Goal: Transaction & Acquisition: Download file/media

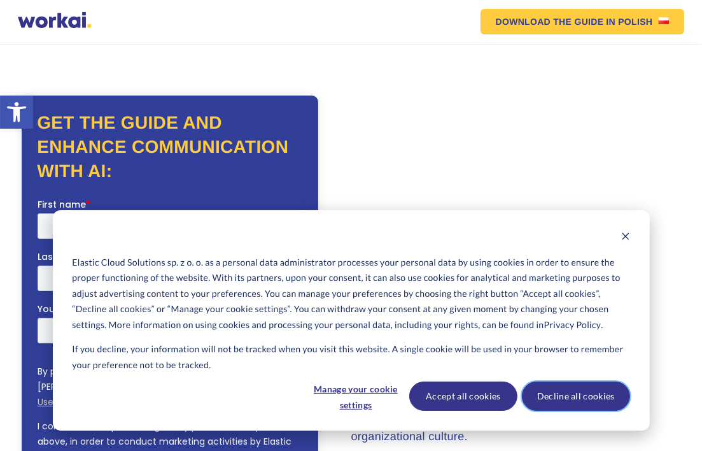
click at [555, 393] on button "Decline all cookies" at bounding box center [576, 395] width 108 height 29
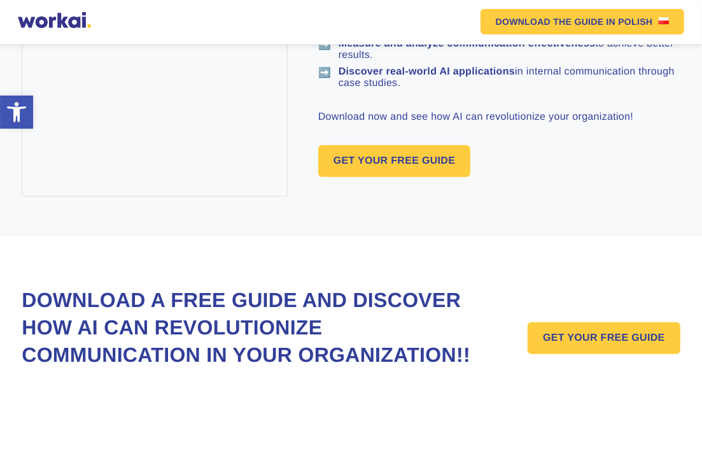
scroll to position [972, 0]
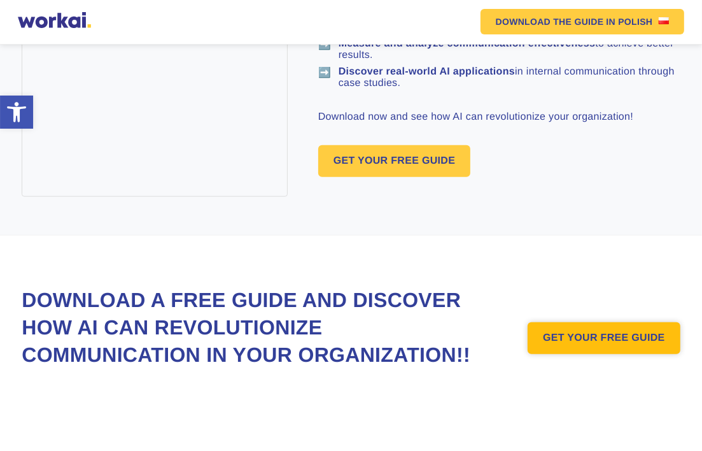
click at [602, 323] on link "GET YOUR FREE GUIDE" at bounding box center [604, 338] width 153 height 32
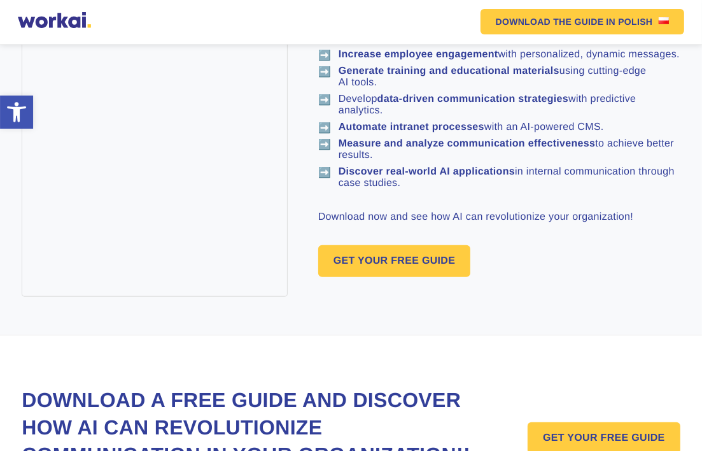
scroll to position [822, 0]
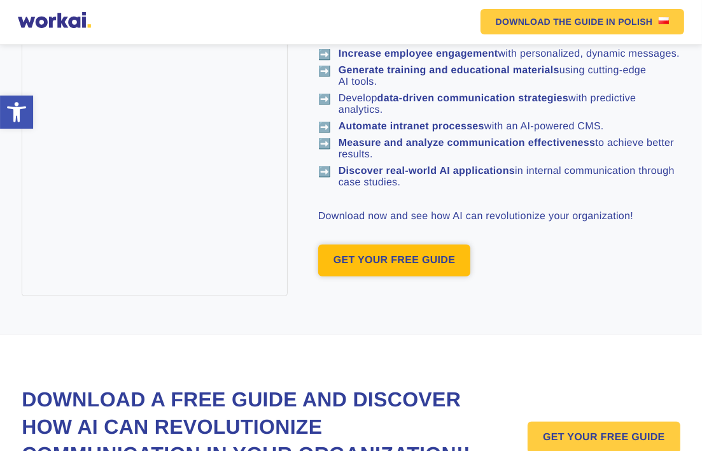
click at [390, 276] on link "GET YOUR FREE GUIDE" at bounding box center [394, 260] width 153 height 32
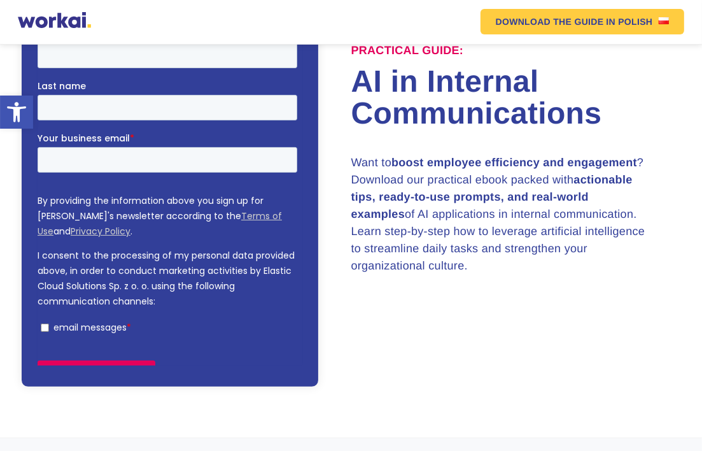
scroll to position [169, 0]
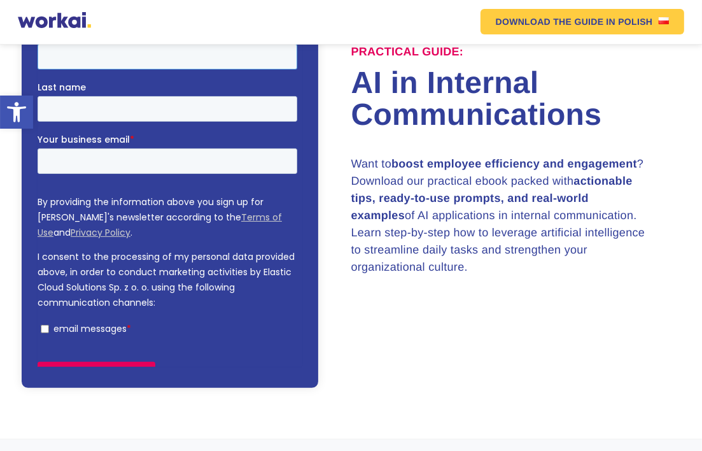
click at [120, 57] on input "First name *" at bounding box center [168, 55] width 260 height 25
type input "[PERSON_NAME]"
click at [215, 95] on input "Last name" at bounding box center [168, 107] width 260 height 25
type input "rawat"
click at [109, 148] on input "Your business email *" at bounding box center [168, 160] width 260 height 25
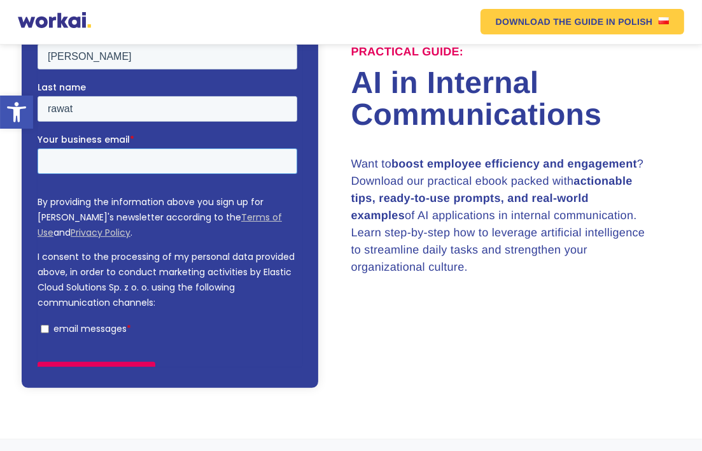
type input "[EMAIL_ADDRESS][DOMAIN_NAME]"
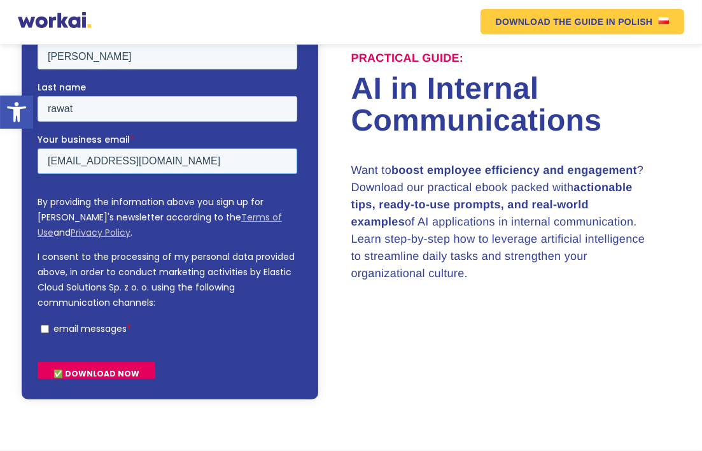
scroll to position [175, 0]
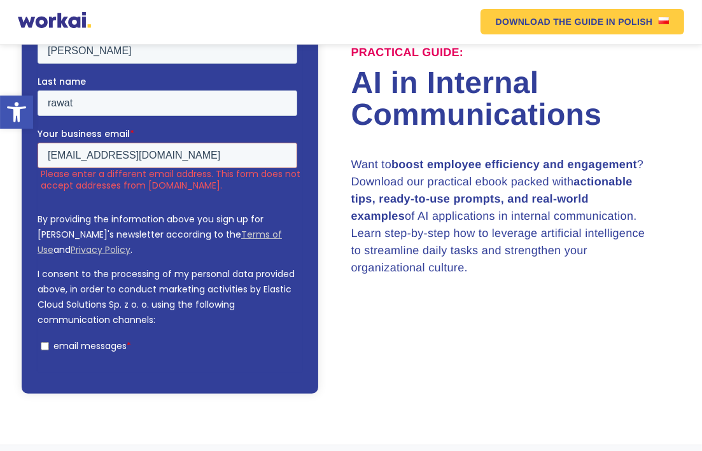
click at [43, 341] on input "email messages *" at bounding box center [45, 345] width 8 height 8
checkbox input "true"
click at [91, 378] on input "✅ DOWNLOAD NOW" at bounding box center [97, 390] width 118 height 24
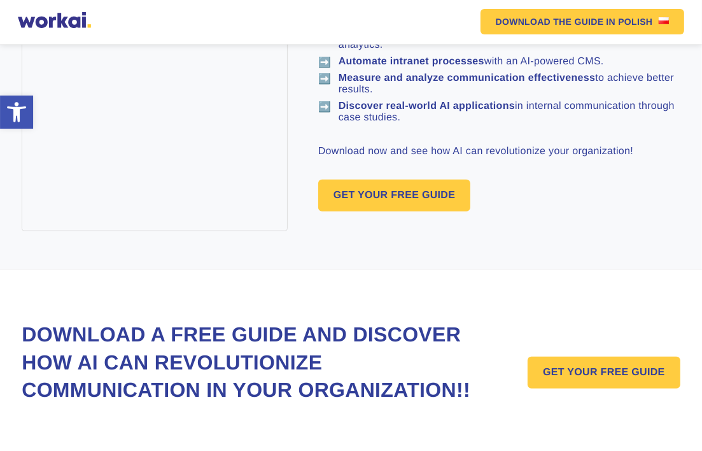
scroll to position [926, 0]
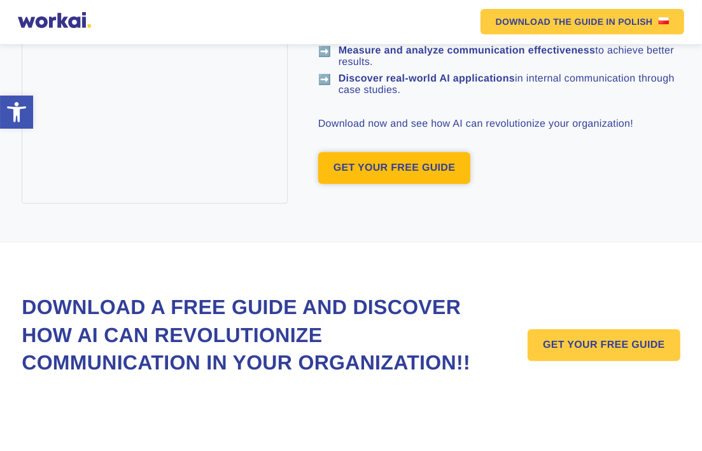
click at [365, 184] on link "GET YOUR FREE GUIDE" at bounding box center [394, 168] width 153 height 32
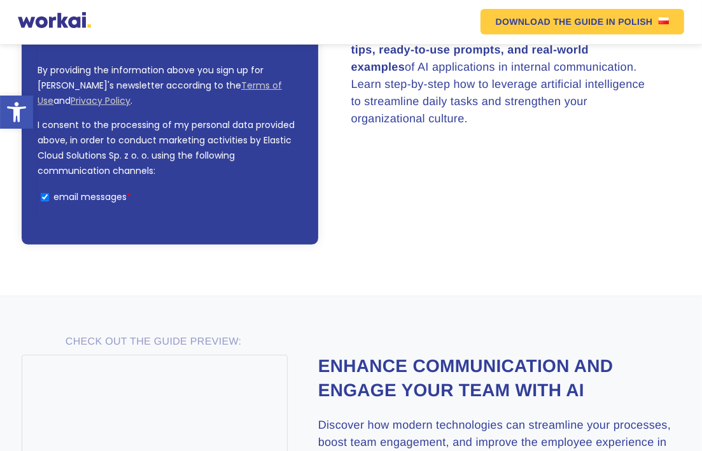
scroll to position [329, 0]
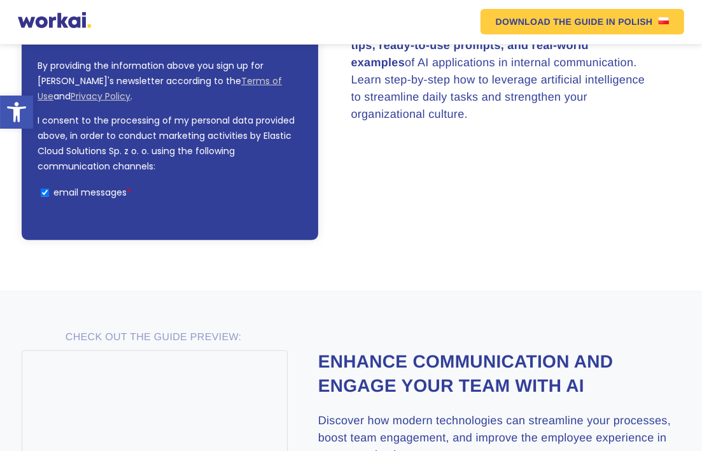
click at [91, 225] on input "✅ DOWNLOAD NOW" at bounding box center [97, 237] width 118 height 24
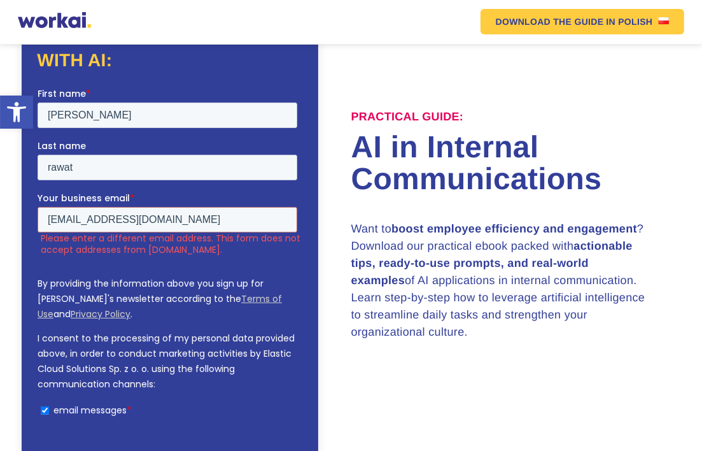
scroll to position [822, 0]
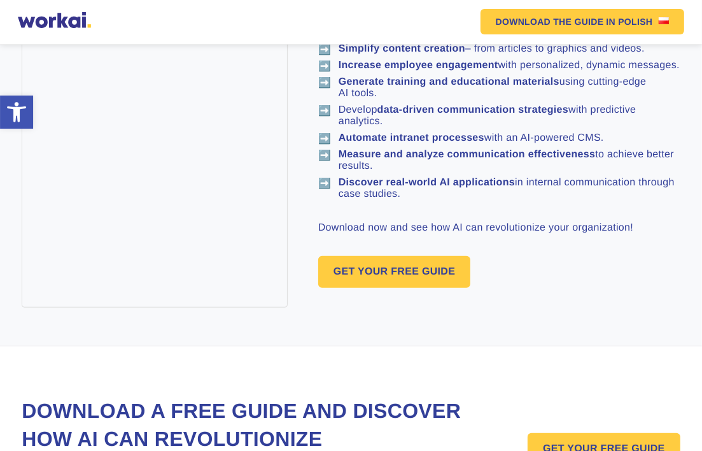
scroll to position [972, 0]
